Goal: Information Seeking & Learning: Learn about a topic

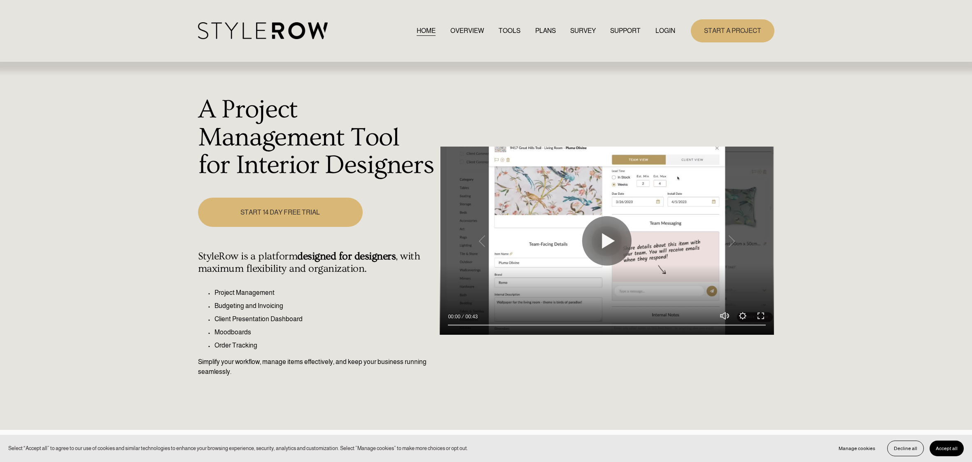
click at [668, 31] on link "LOGIN" at bounding box center [665, 30] width 20 height 11
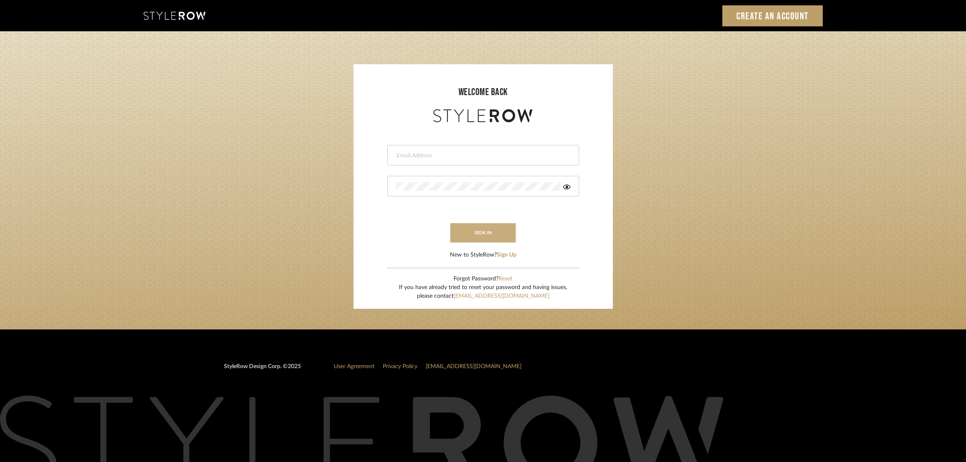
type input "ben.lewisrosedesign@gmail.com"
click at [496, 228] on button "sign in" at bounding box center [483, 232] width 66 height 19
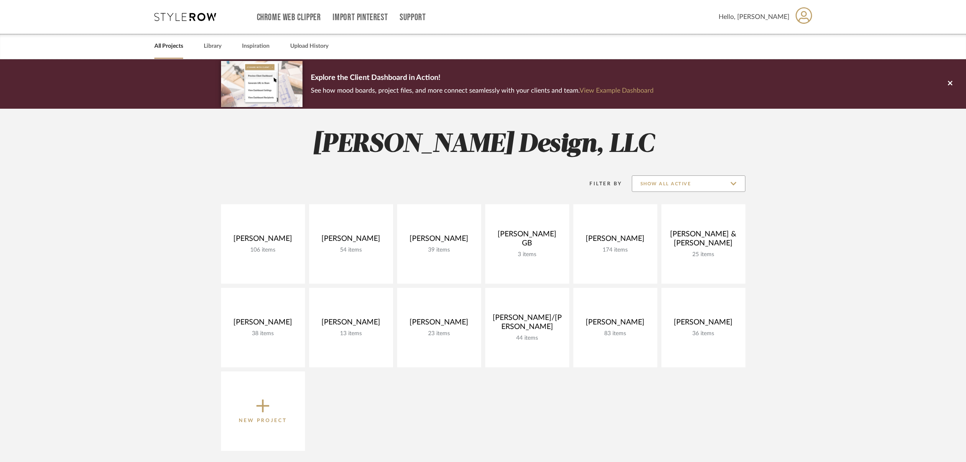
click at [672, 182] on input "Show All Active" at bounding box center [689, 183] width 114 height 16
click at [660, 245] on span "Archived" at bounding box center [690, 243] width 98 height 7
type input "Archived"
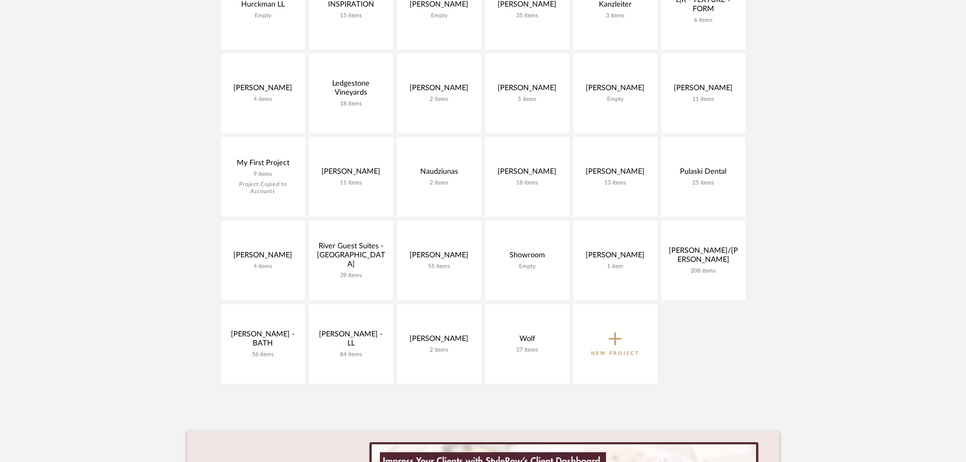
scroll to position [488, 0]
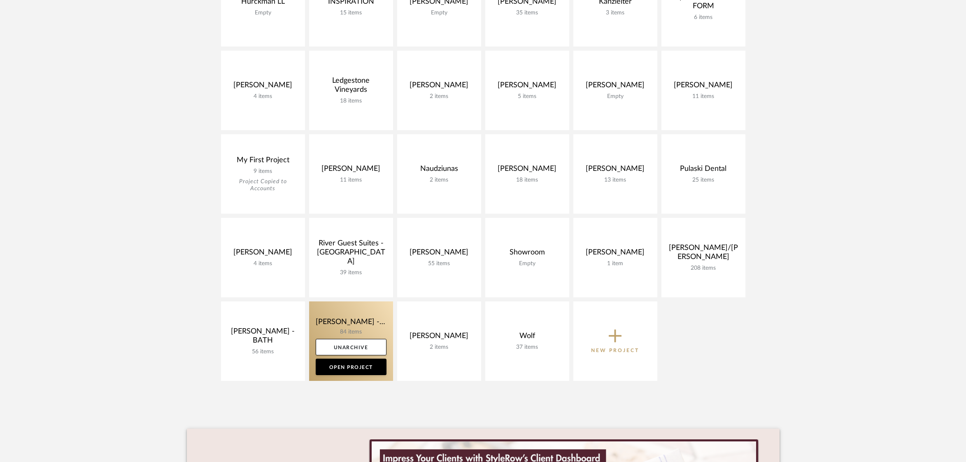
click at [340, 317] on link at bounding box center [351, 340] width 84 height 79
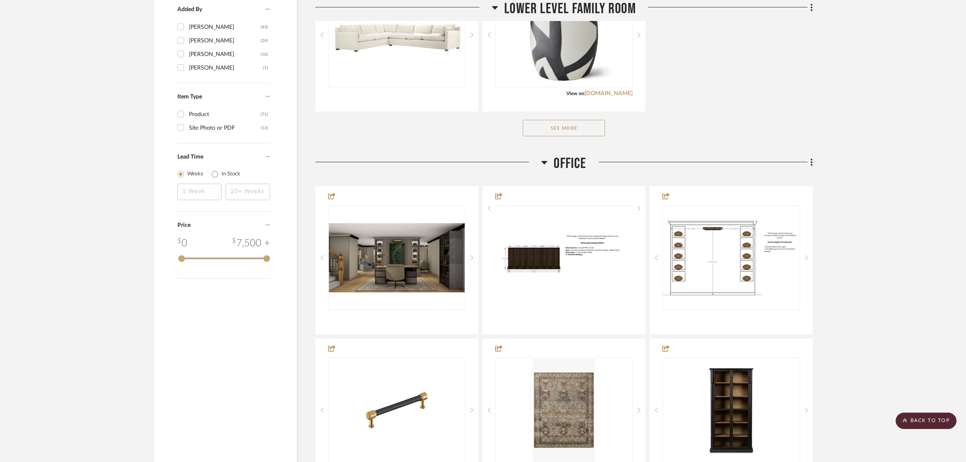
scroll to position [1266, 0]
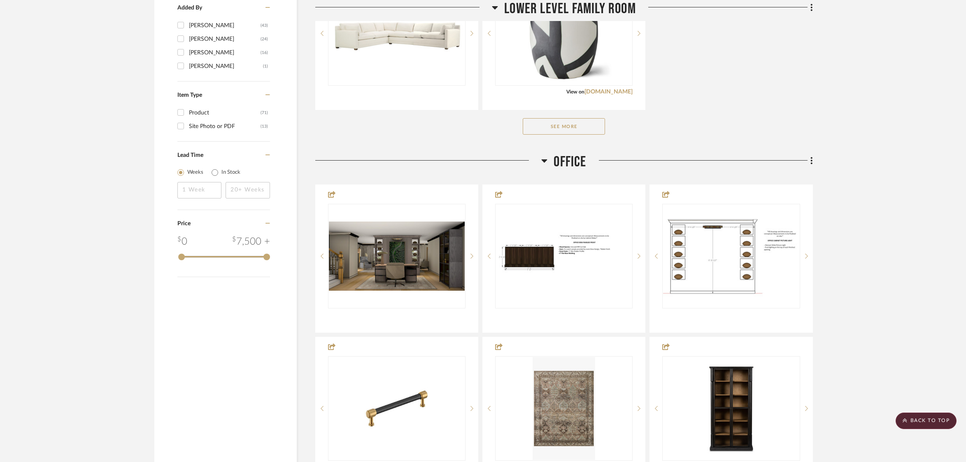
click at [542, 162] on icon at bounding box center [544, 161] width 6 height 10
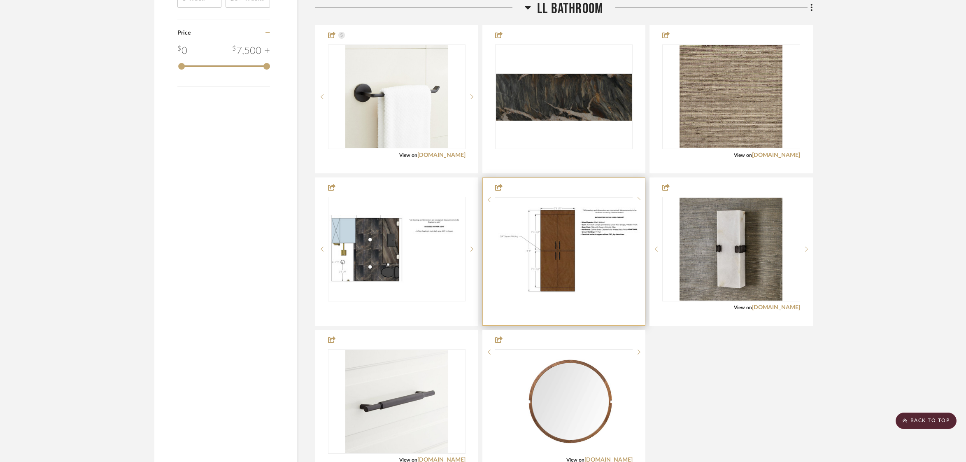
scroll to position [1524, 0]
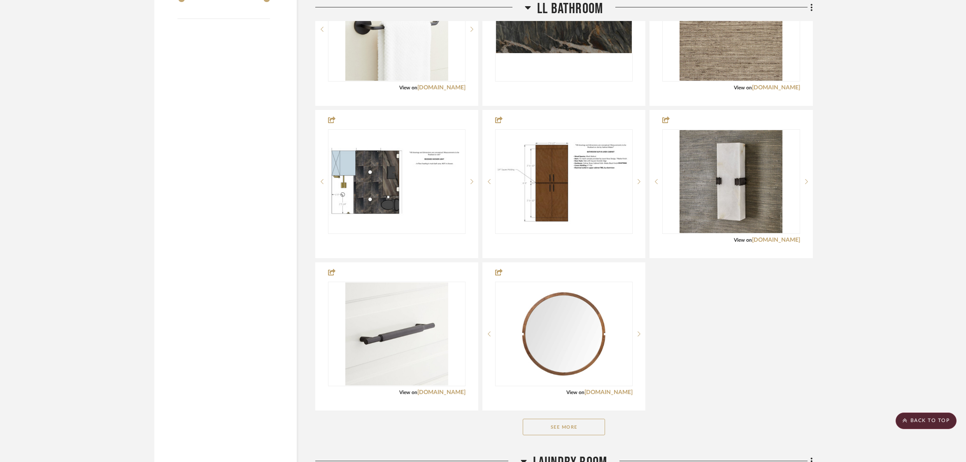
drag, startPoint x: 585, startPoint y: 431, endPoint x: 613, endPoint y: 412, distance: 33.4
click at [585, 431] on button "See More" at bounding box center [564, 427] width 82 height 16
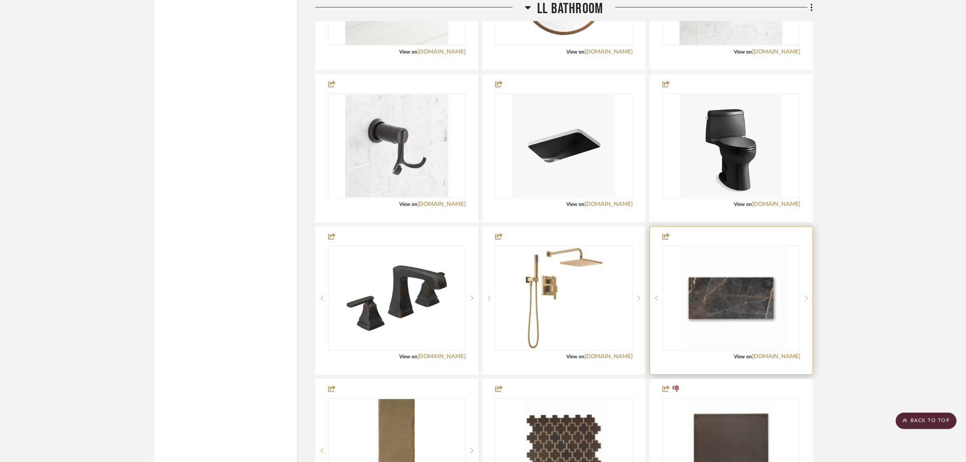
scroll to position [1868, 0]
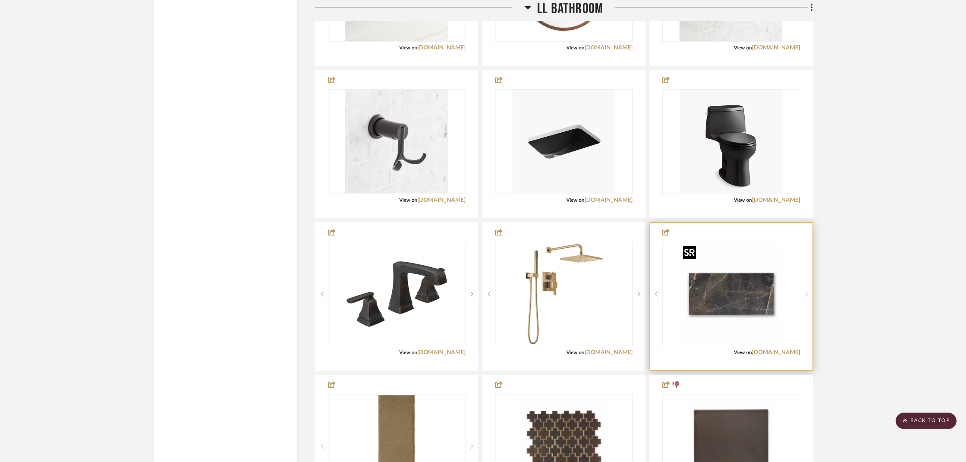
click at [767, 296] on img "0" at bounding box center [731, 293] width 103 height 103
click at [744, 307] on img "0" at bounding box center [731, 293] width 103 height 103
click at [758, 234] on div at bounding box center [731, 296] width 162 height 147
click at [730, 279] on img "0" at bounding box center [731, 293] width 103 height 103
click at [748, 335] on img "0" at bounding box center [731, 293] width 103 height 103
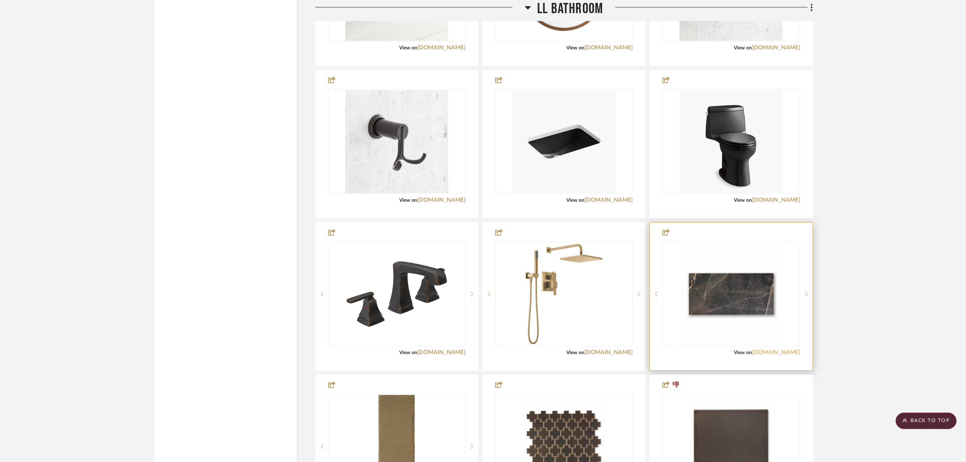
click at [788, 355] on link "[DOMAIN_NAME]" at bounding box center [776, 352] width 48 height 6
click at [741, 292] on img "0" at bounding box center [731, 293] width 103 height 103
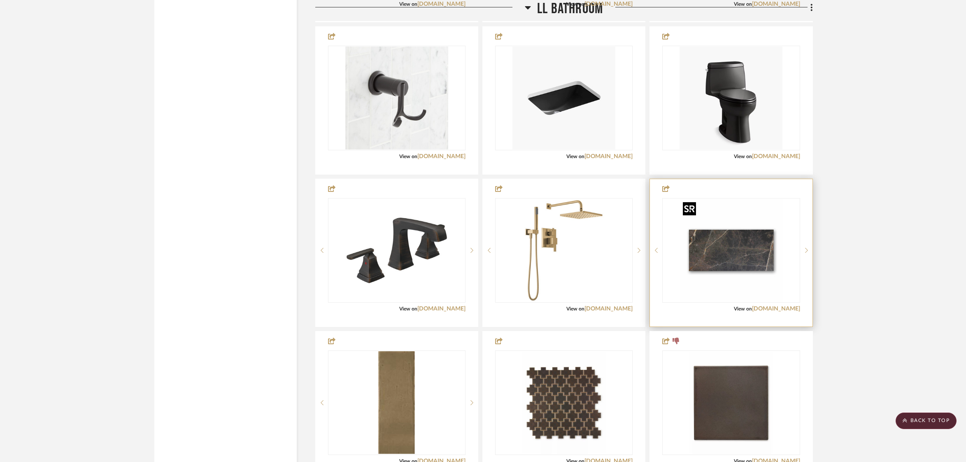
scroll to position [1912, 0]
click at [789, 305] on link "[DOMAIN_NAME]" at bounding box center [776, 308] width 48 height 6
